Goal: Task Accomplishment & Management: Manage account settings

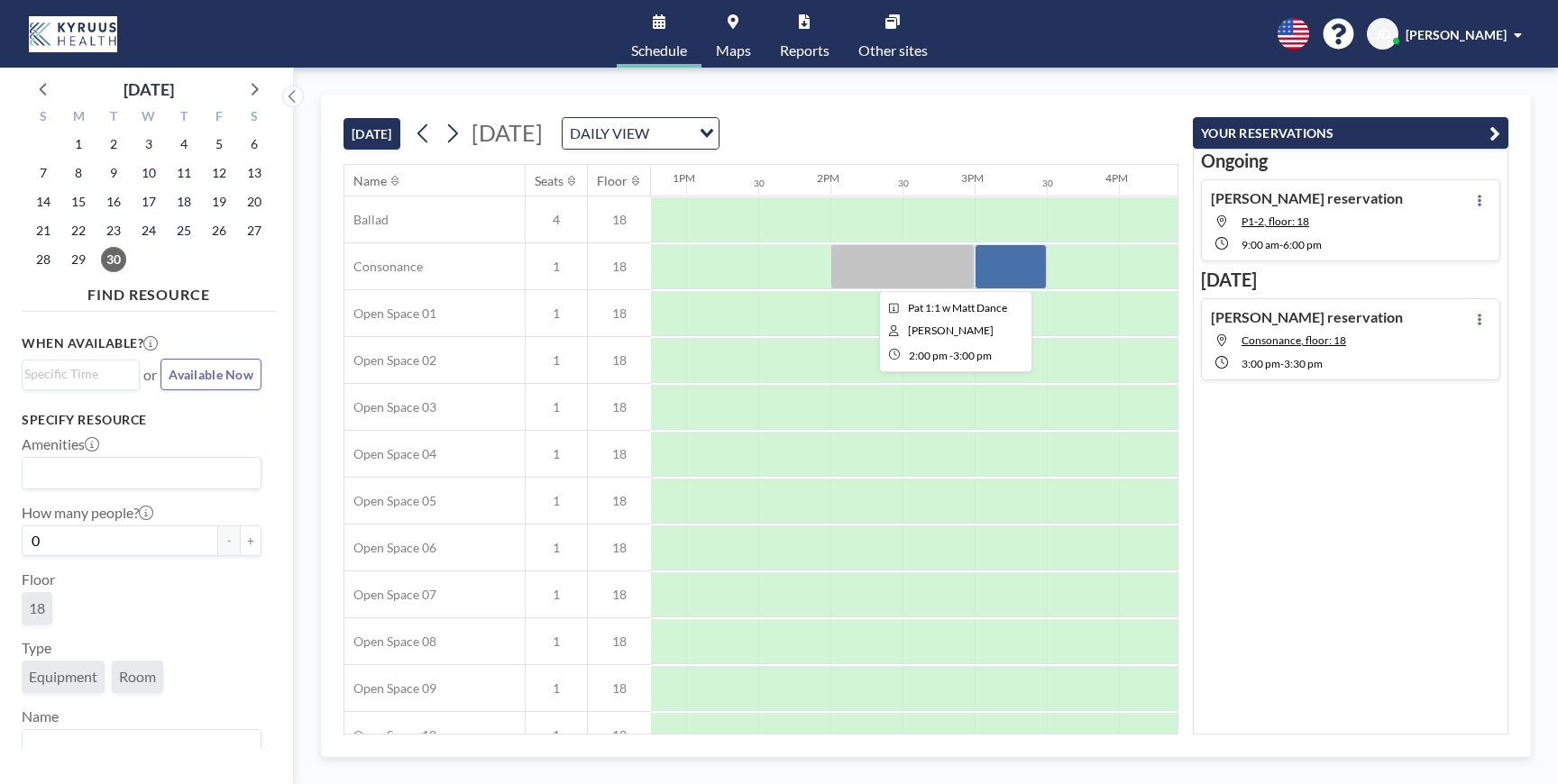
scroll to position [0, 1838]
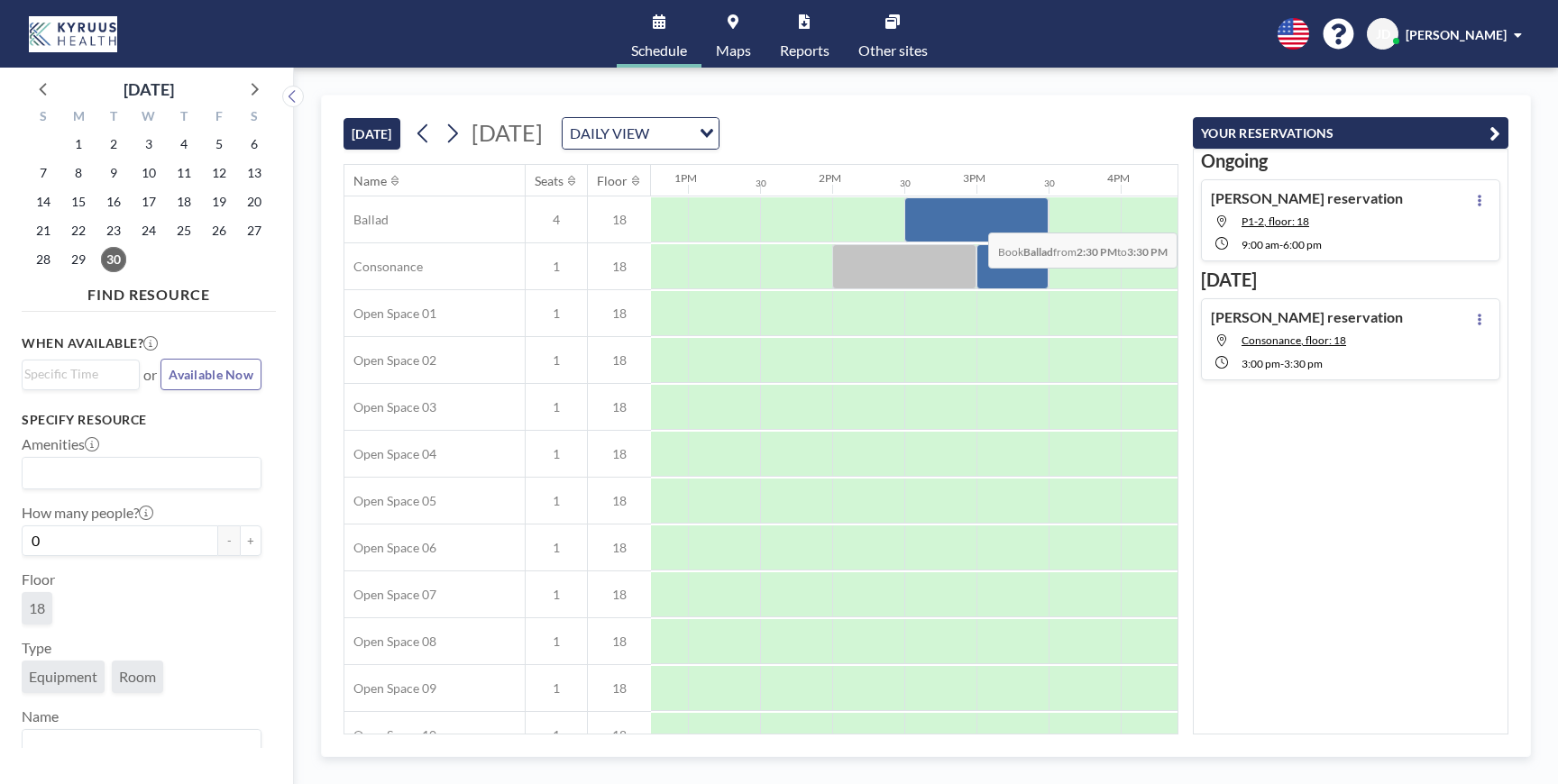
drag, startPoint x: 930, startPoint y: 217, endPoint x: 1002, endPoint y: 219, distance: 72.0
click at [1002, 219] on div at bounding box center [976, 219] width 144 height 45
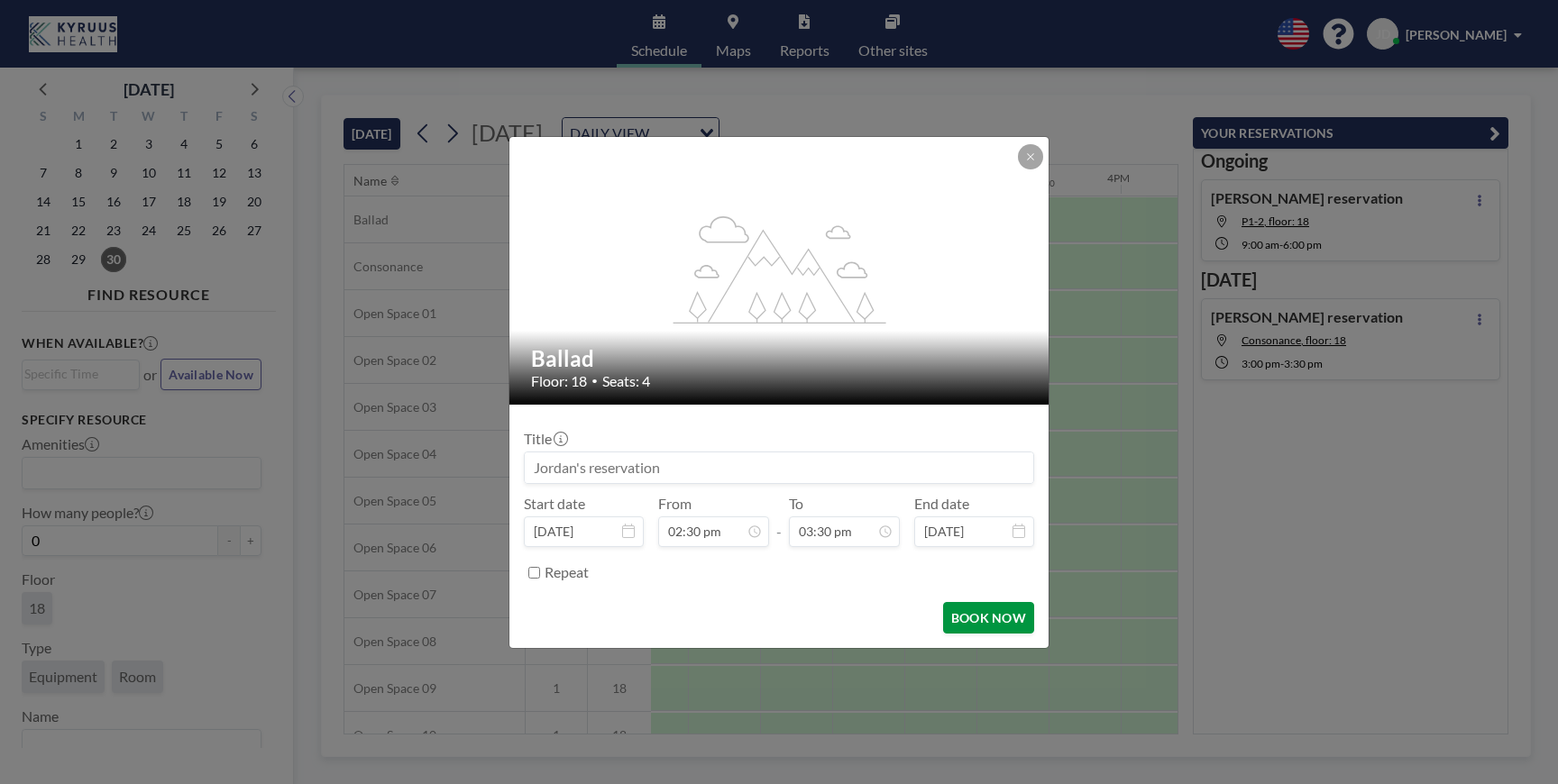
click at [1008, 612] on button "BOOK NOW" at bounding box center [987, 617] width 91 height 31
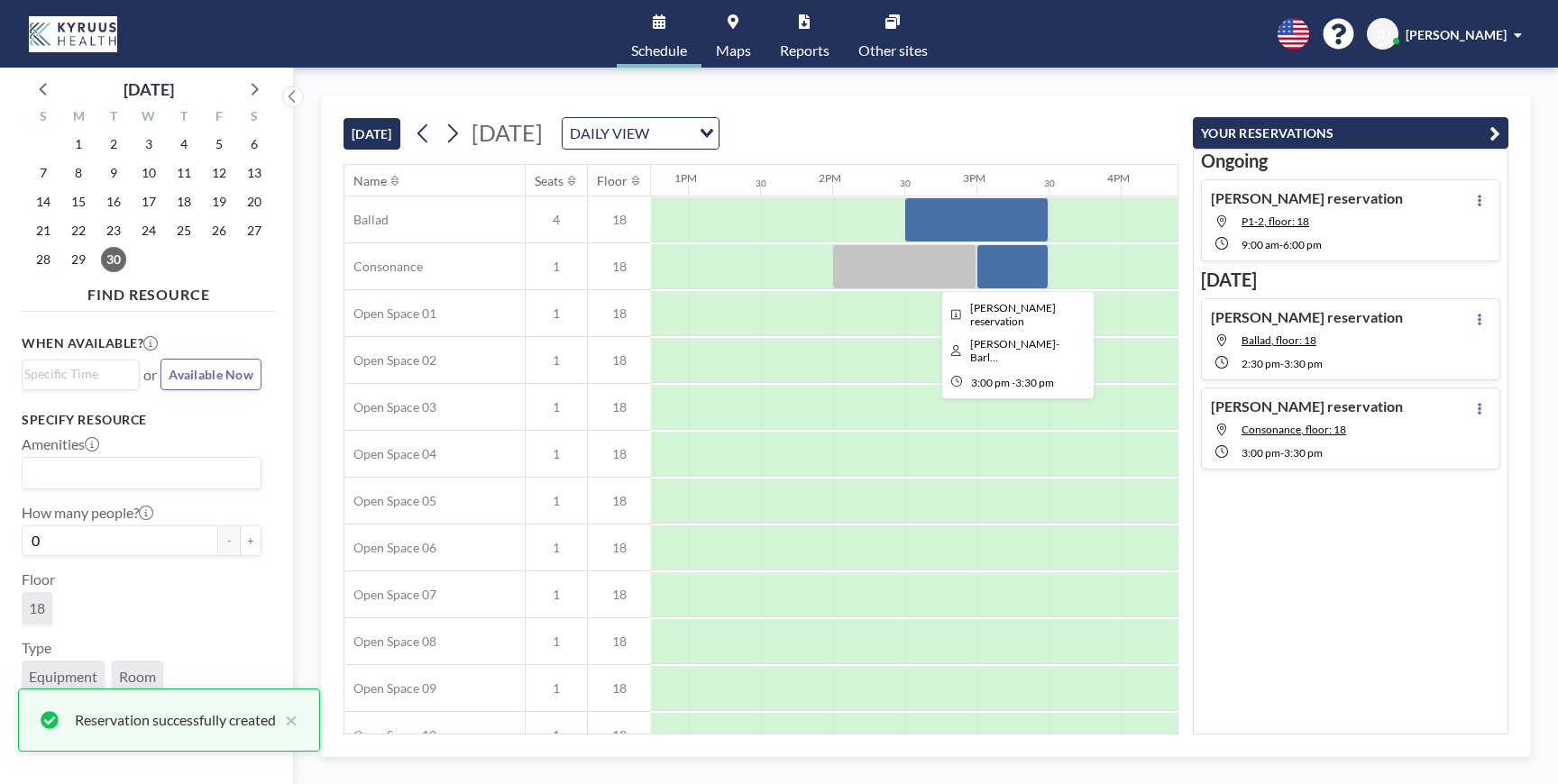
click at [1006, 259] on div at bounding box center [1012, 266] width 73 height 45
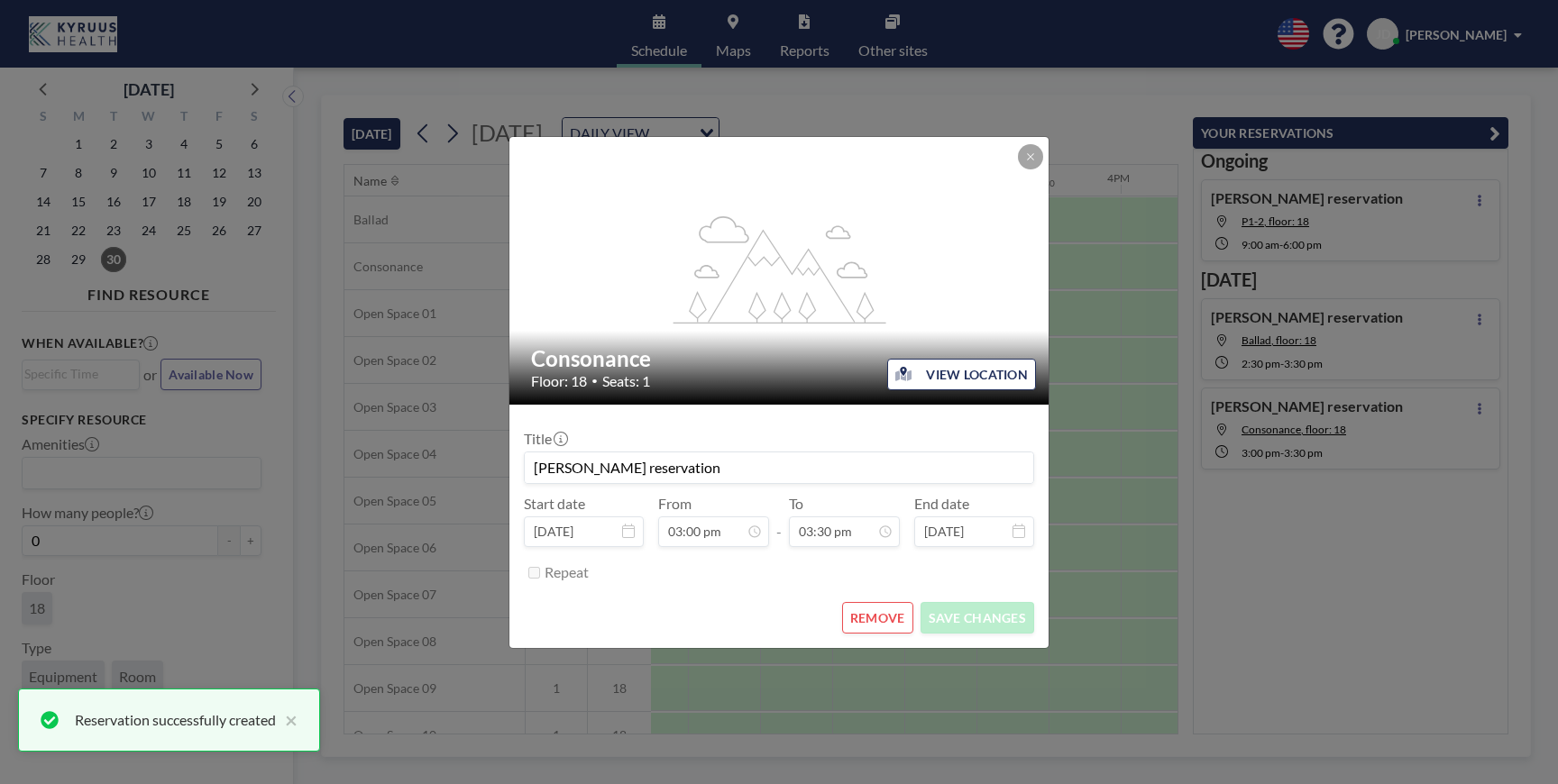
click at [879, 614] on button "REMOVE" at bounding box center [877, 617] width 72 height 31
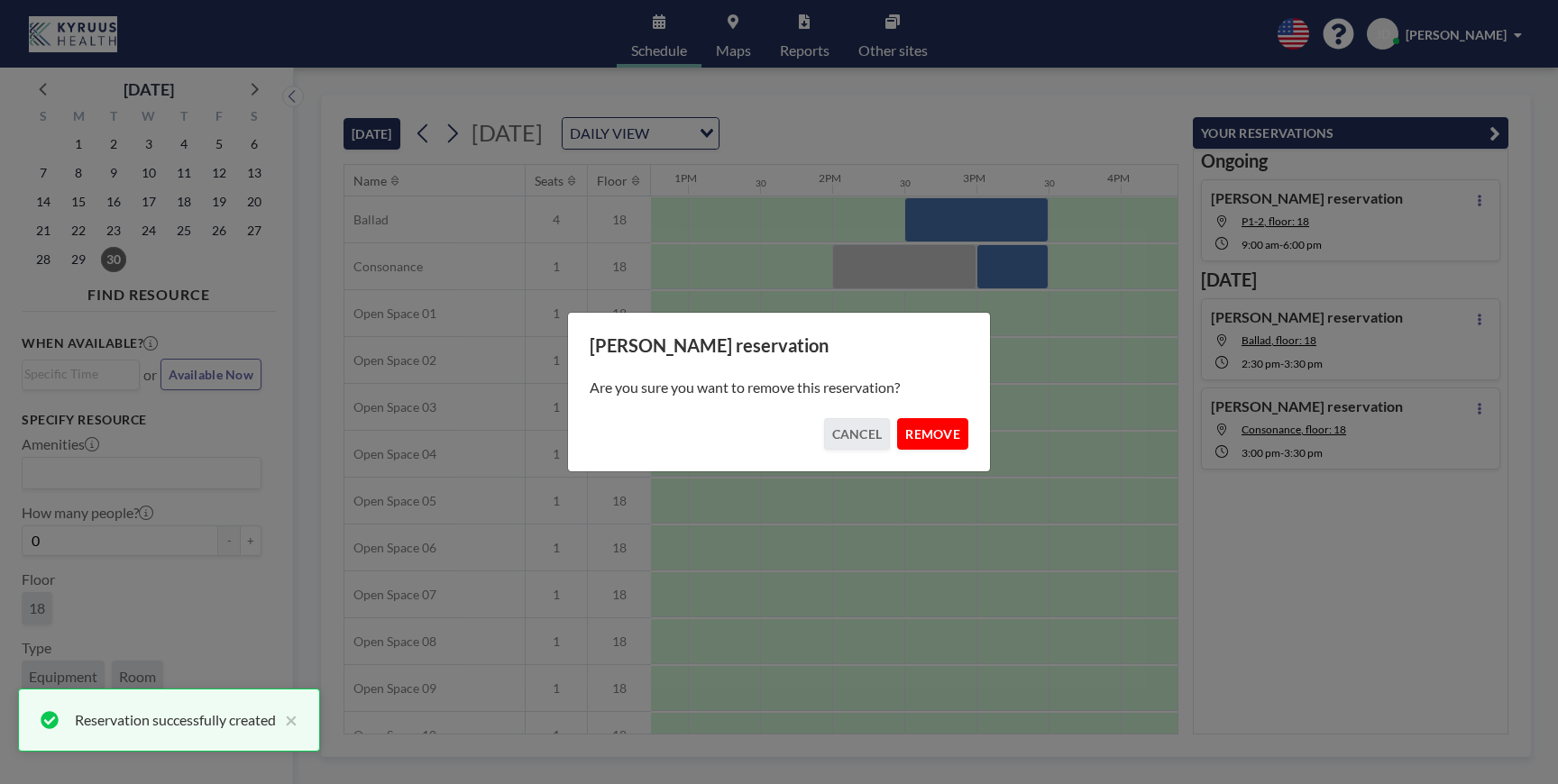
click at [947, 430] on button "REMOVE" at bounding box center [932, 433] width 72 height 31
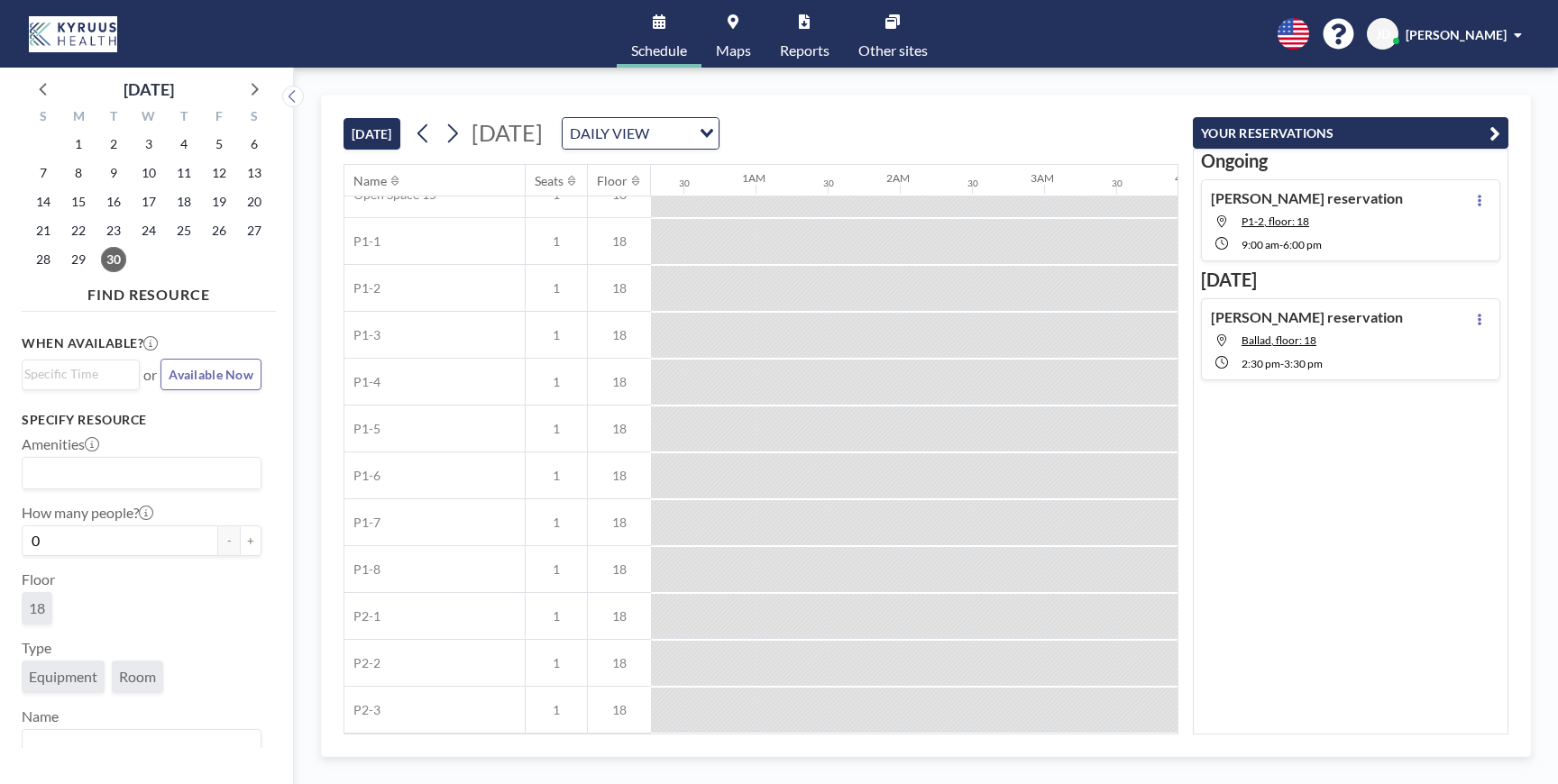
scroll to position [775, 0]
